Goal: Transaction & Acquisition: Purchase product/service

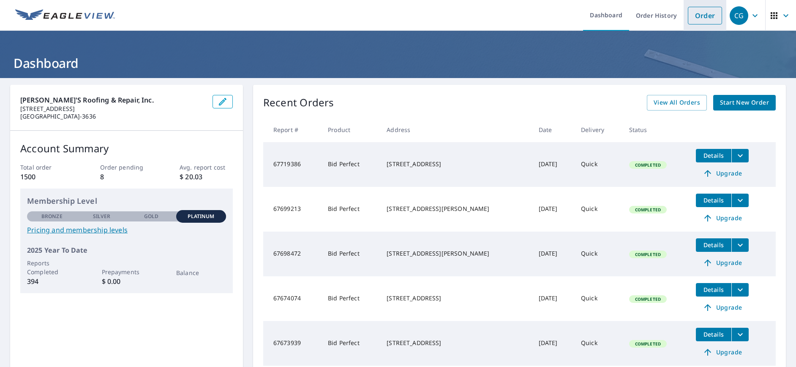
click at [705, 18] on link "Order" at bounding box center [705, 16] width 34 height 18
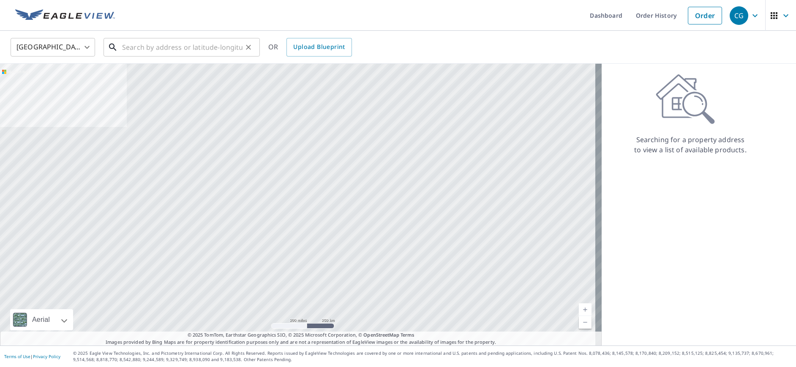
click at [150, 49] on input "text" at bounding box center [182, 47] width 120 height 24
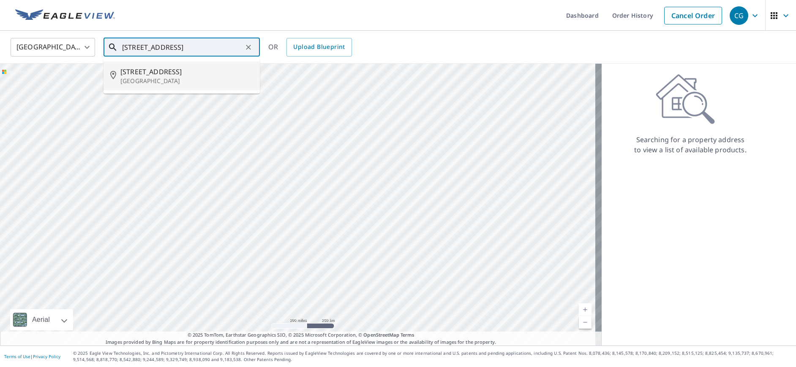
click at [124, 76] on span "[STREET_ADDRESS]" at bounding box center [186, 72] width 133 height 10
type input "[STREET_ADDRESS]"
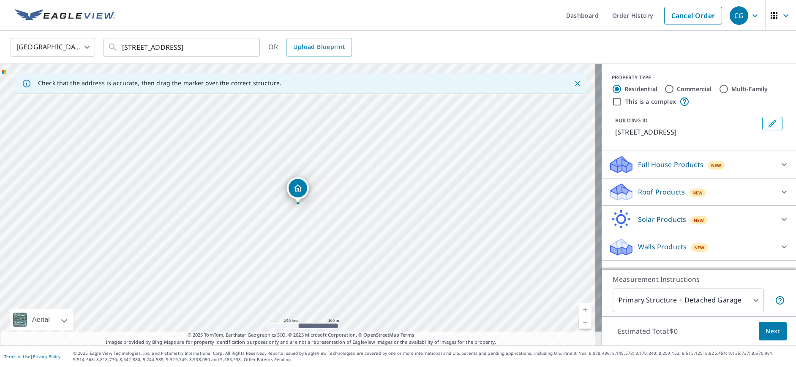
click at [665, 199] on div "Roof Products New" at bounding box center [691, 192] width 166 height 20
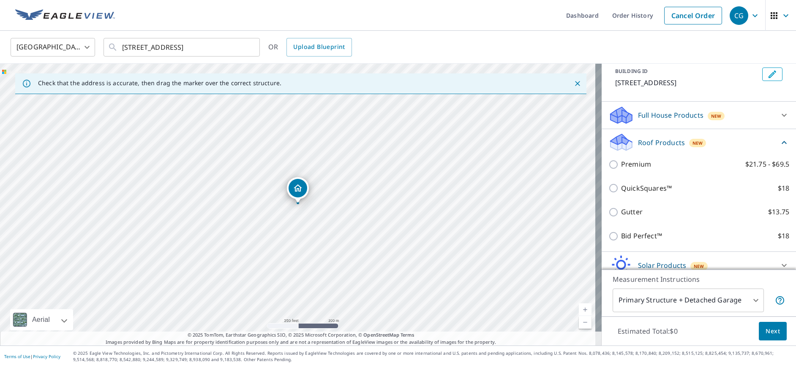
scroll to position [84, 0]
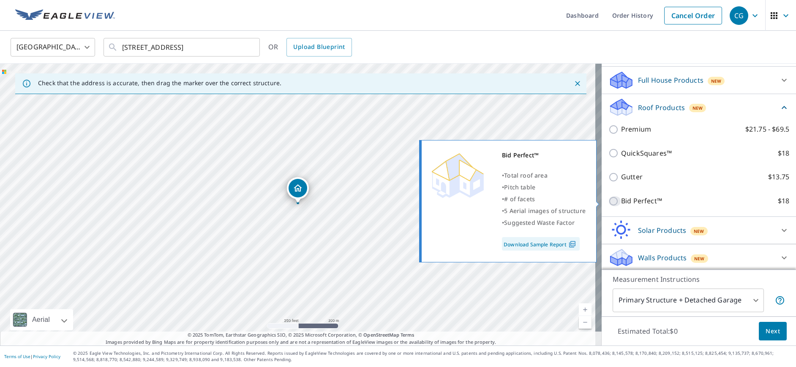
click at [608, 201] on input "Bid Perfect™ $18" at bounding box center [614, 201] width 13 height 10
checkbox input "true"
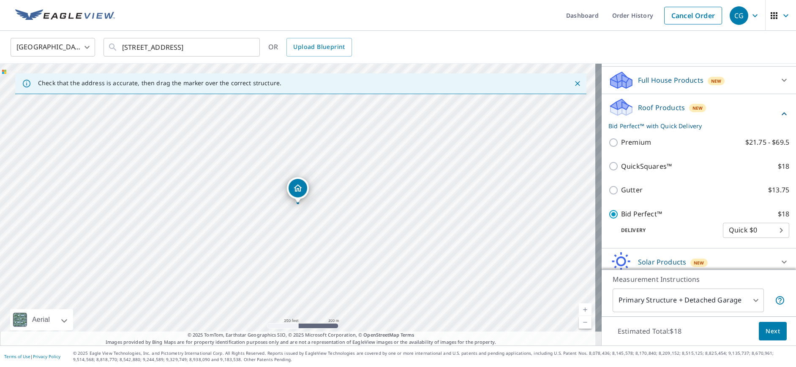
click at [766, 331] on span "Next" at bounding box center [772, 331] width 14 height 11
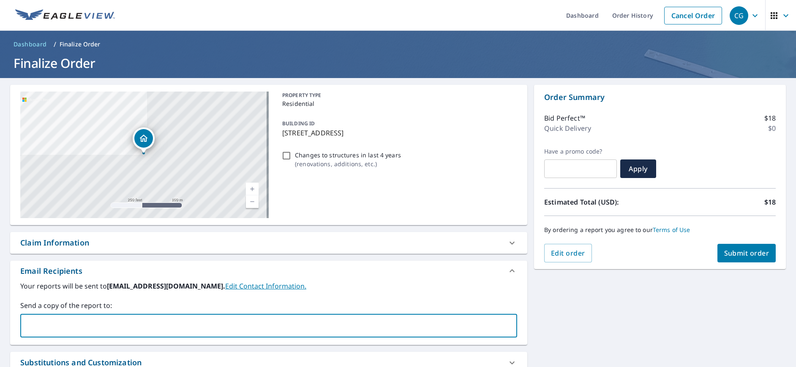
click at [187, 325] on input "text" at bounding box center [262, 326] width 476 height 16
type input "[EMAIL_ADDRESS][DOMAIN_NAME]"
click at [745, 253] on span "Submit order" at bounding box center [746, 253] width 45 height 9
